Goal: Register for event/course

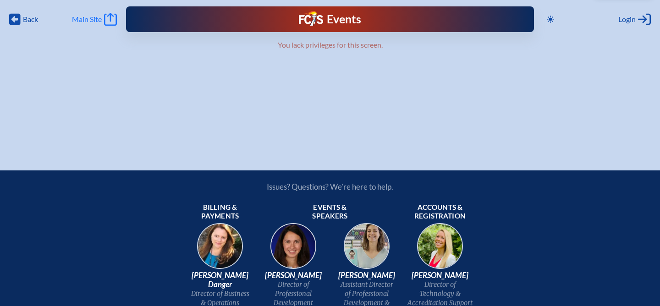
click at [98, 18] on span "Main Site" at bounding box center [87, 19] width 30 height 9
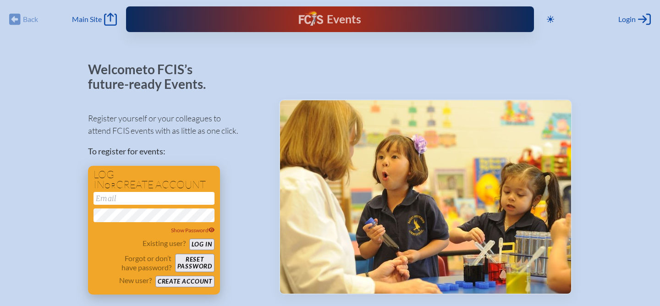
type input "[EMAIL_ADDRESS][DOMAIN_NAME]"
click at [199, 245] on button "Log in" at bounding box center [201, 244] width 25 height 11
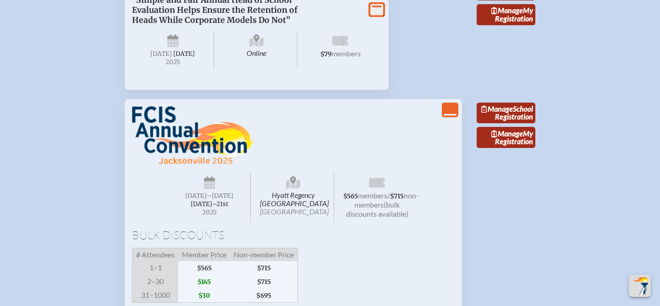
scroll to position [953, 0]
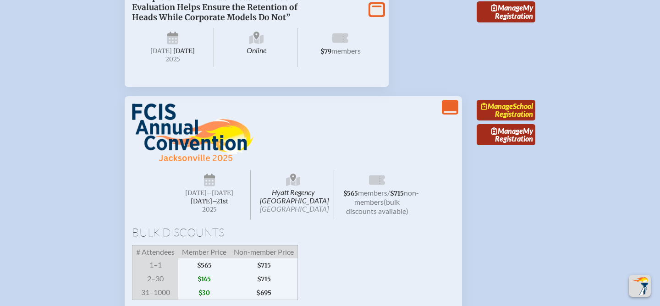
click at [517, 121] on link "Manage School Registration" at bounding box center [506, 110] width 59 height 21
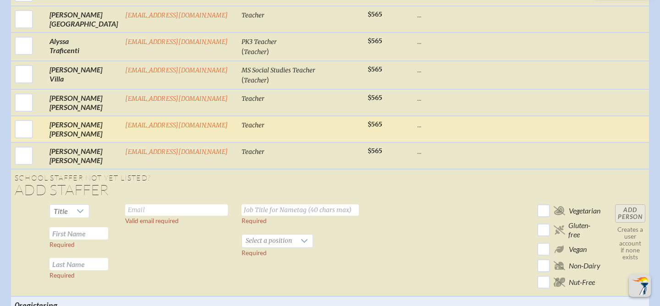
scroll to position [2573, 0]
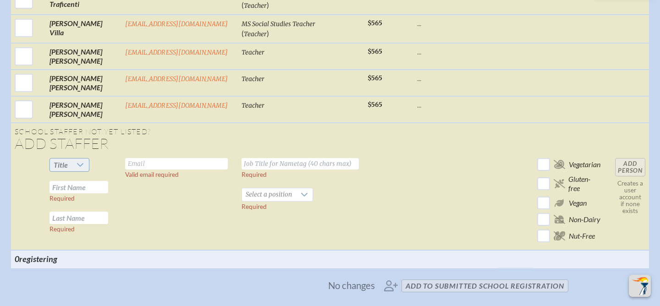
click at [82, 163] on icon at bounding box center [80, 165] width 6 height 4
click at [72, 188] on li "Dr" at bounding box center [70, 189] width 39 height 13
click at [99, 181] on input "text" at bounding box center [78, 187] width 59 height 12
type input "Arvi"
type input "[PERSON_NAME]"
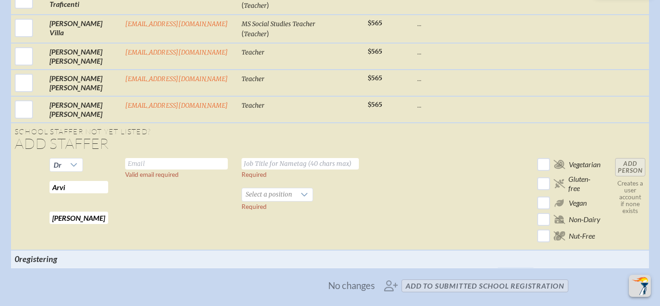
click at [157, 158] on input "text" at bounding box center [176, 163] width 103 height 11
type input "[EMAIL_ADDRESS][DOMAIN_NAME]"
click at [269, 158] on input "text" at bounding box center [300, 163] width 117 height 11
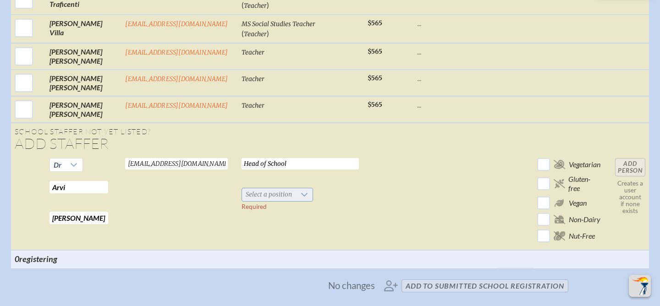
type input "Head of School"
click at [301, 191] on icon at bounding box center [304, 194] width 7 height 7
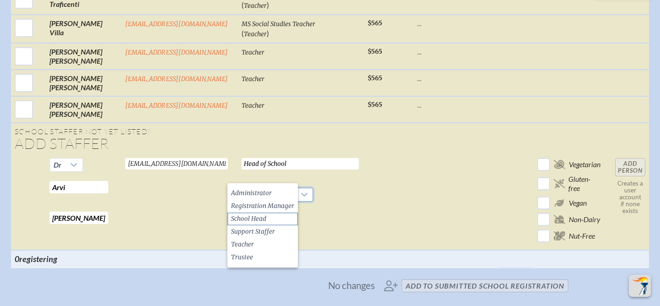
click at [266, 221] on span "School Head" at bounding box center [248, 218] width 35 height 9
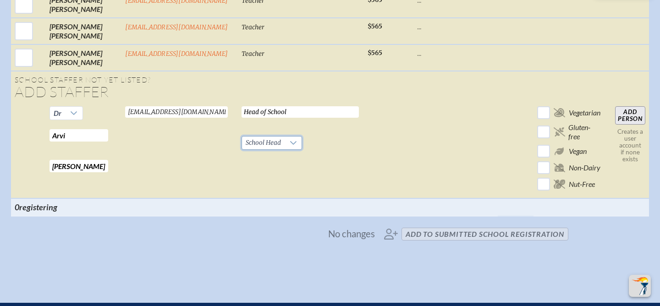
scroll to position [2600, 0]
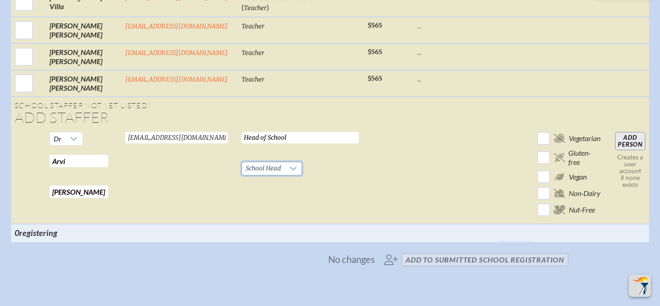
click at [633, 132] on input "Add Person" at bounding box center [630, 141] width 30 height 18
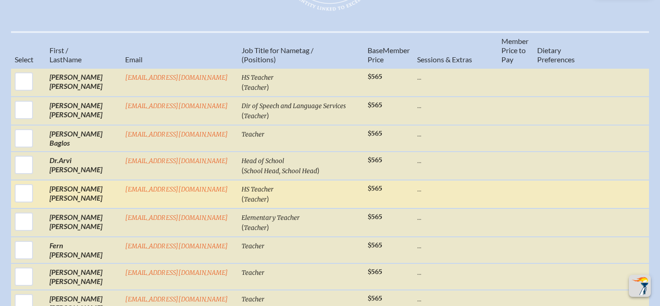
scroll to position [472, 0]
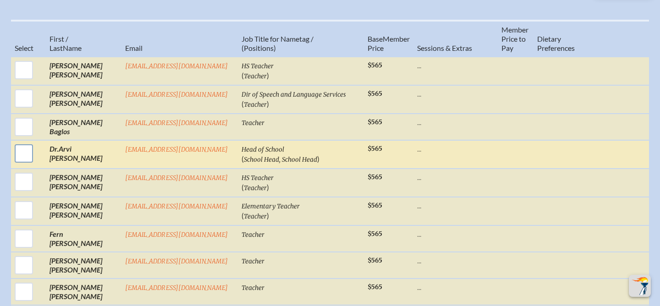
click at [25, 159] on input "checkbox" at bounding box center [23, 153] width 23 height 23
checkbox input "true"
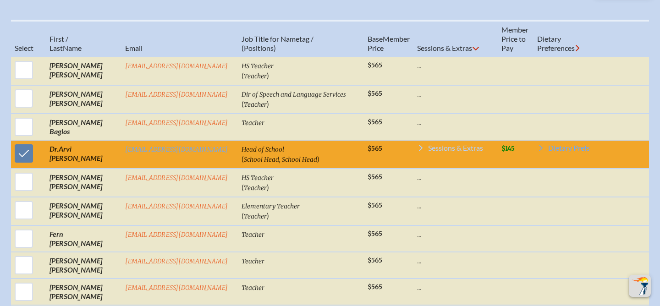
click at [444, 151] on span "Sessions & Extras" at bounding box center [455, 147] width 55 height 7
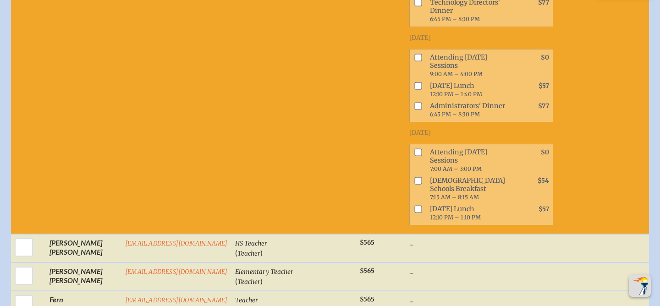
scroll to position [971, 0]
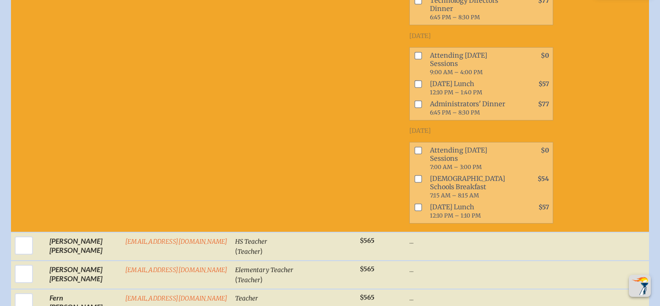
click at [414, 59] on input "checkbox" at bounding box center [417, 55] width 7 height 7
checkbox input "true"
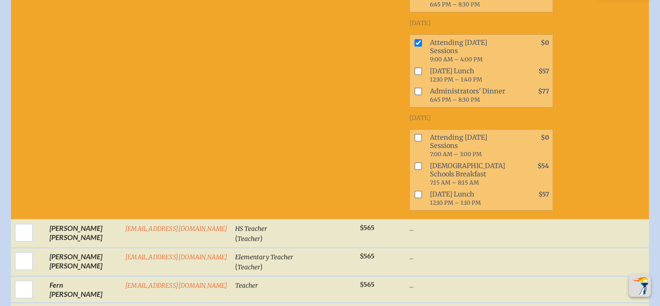
scroll to position [989, 0]
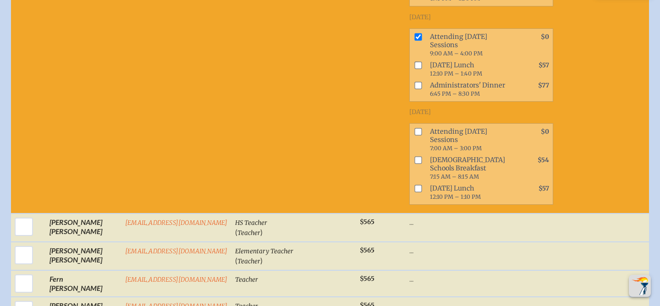
click at [414, 69] on input "checkbox" at bounding box center [417, 64] width 7 height 7
checkbox input "true"
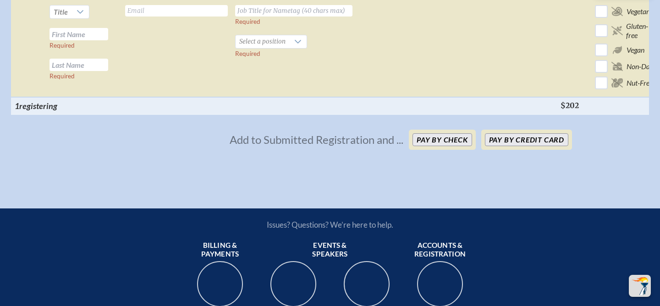
scroll to position [3279, 0]
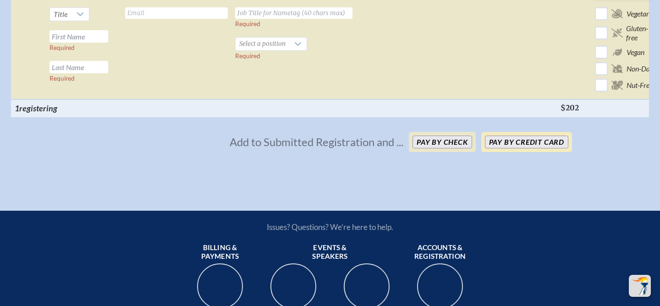
click at [534, 148] on button "Pay by Credit Card" at bounding box center [526, 142] width 83 height 13
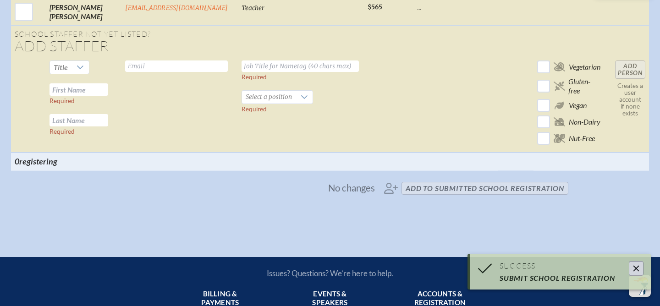
scroll to position [2728, 0]
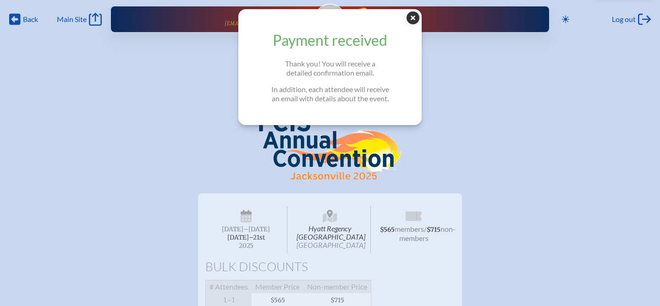
click at [412, 17] on icon "Close Popup" at bounding box center [413, 17] width 13 height 13
